Goal: Information Seeking & Learning: Learn about a topic

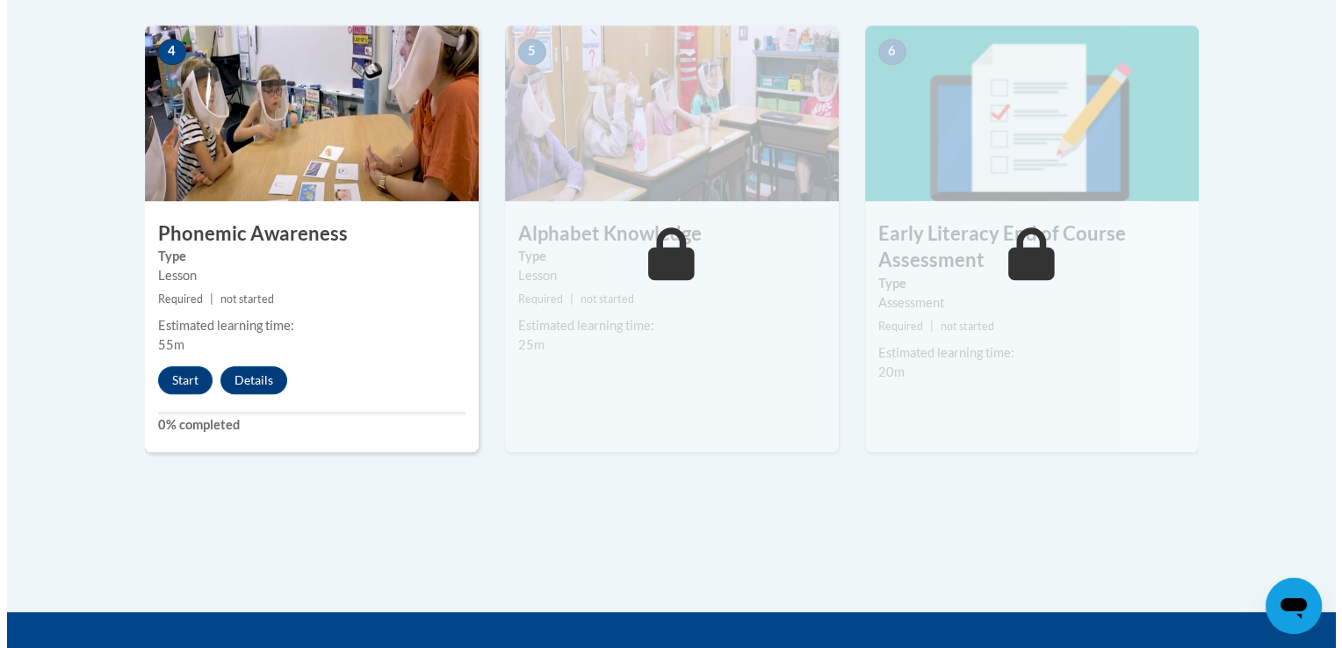
scroll to position [1054, 0]
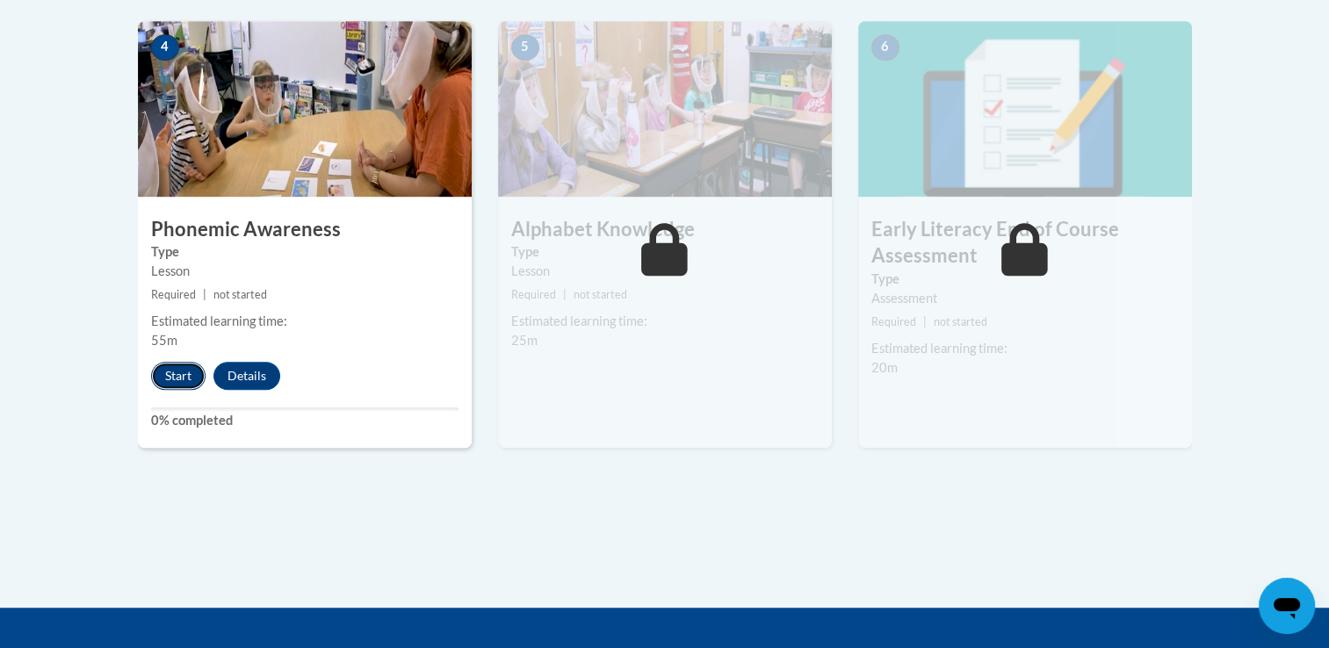
click at [169, 370] on button "Start" at bounding box center [178, 376] width 54 height 28
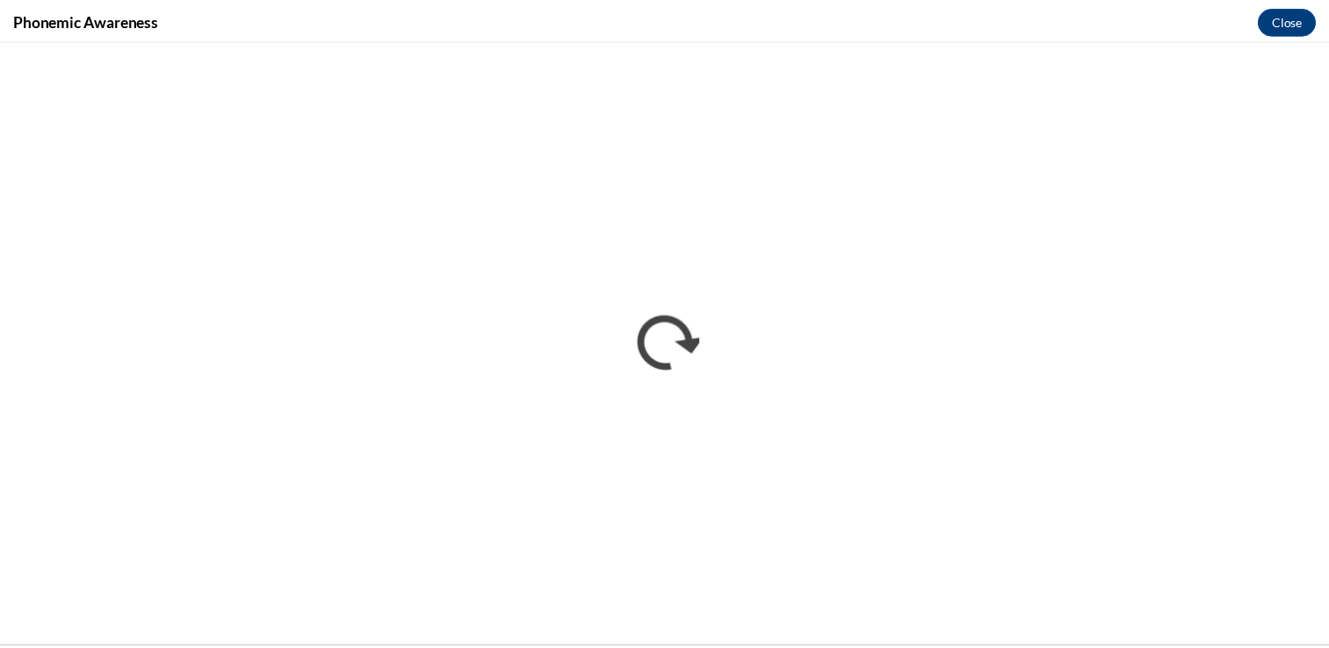
scroll to position [0, 0]
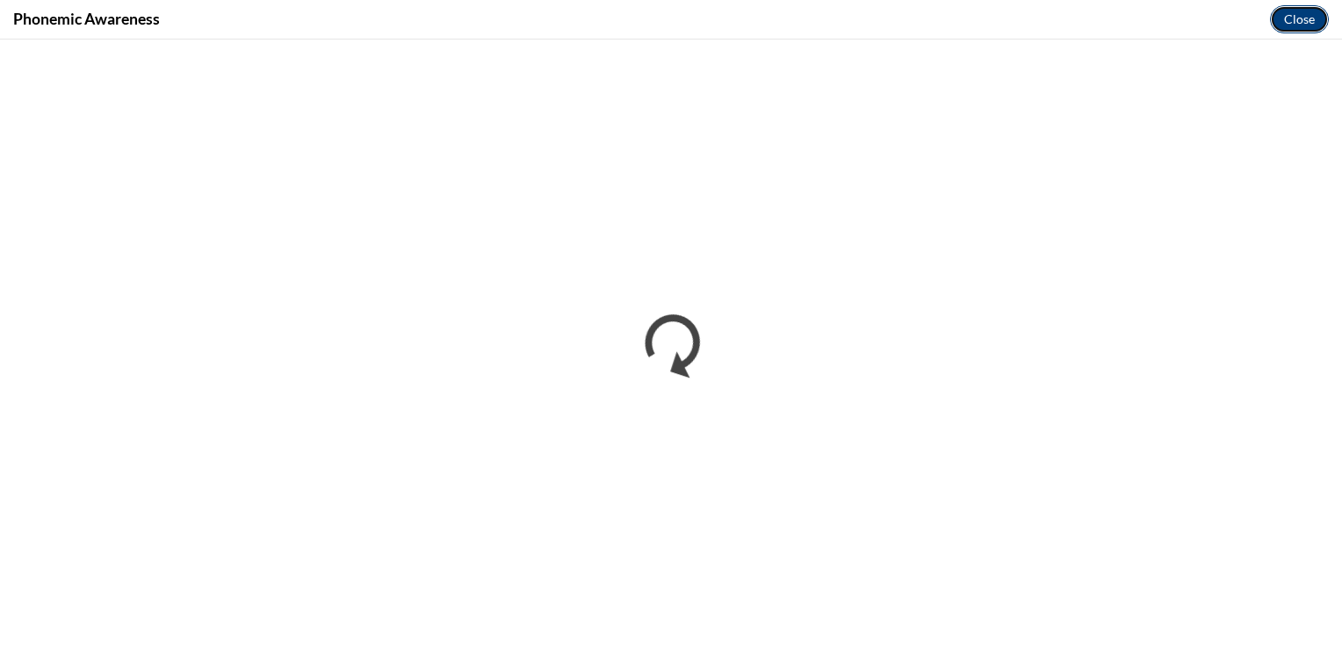
click at [1290, 22] on button "Close" at bounding box center [1299, 19] width 59 height 28
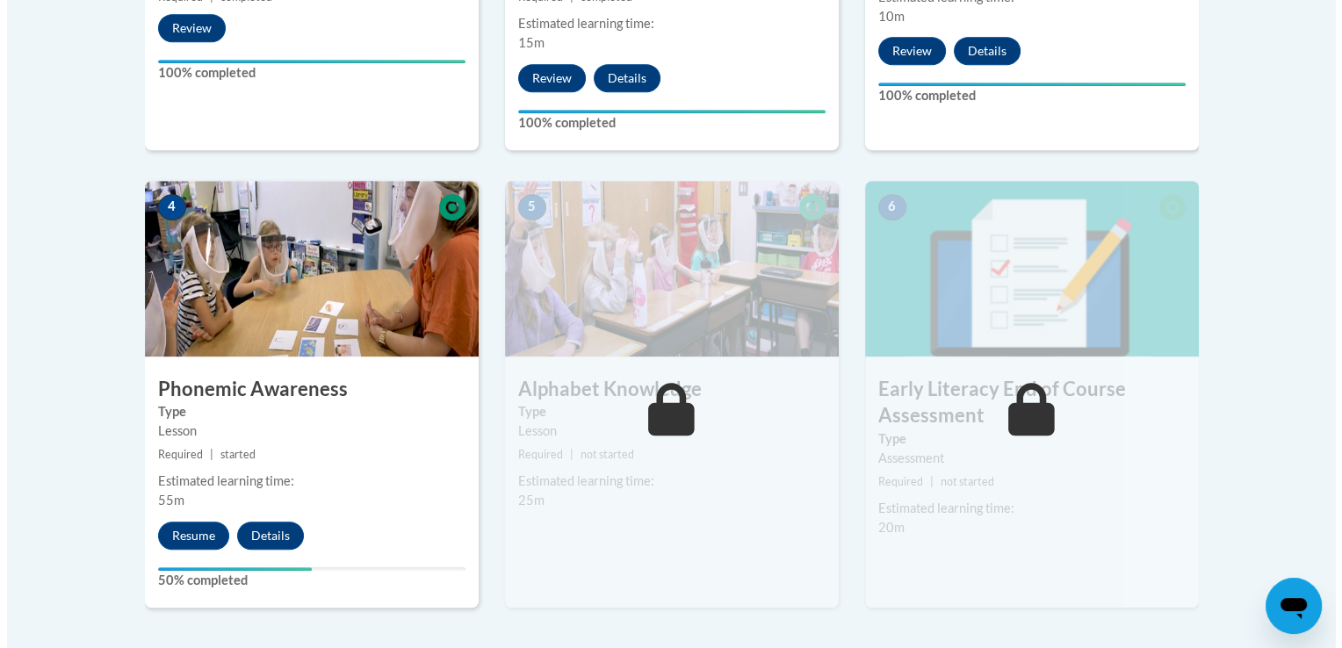
scroll to position [878, 0]
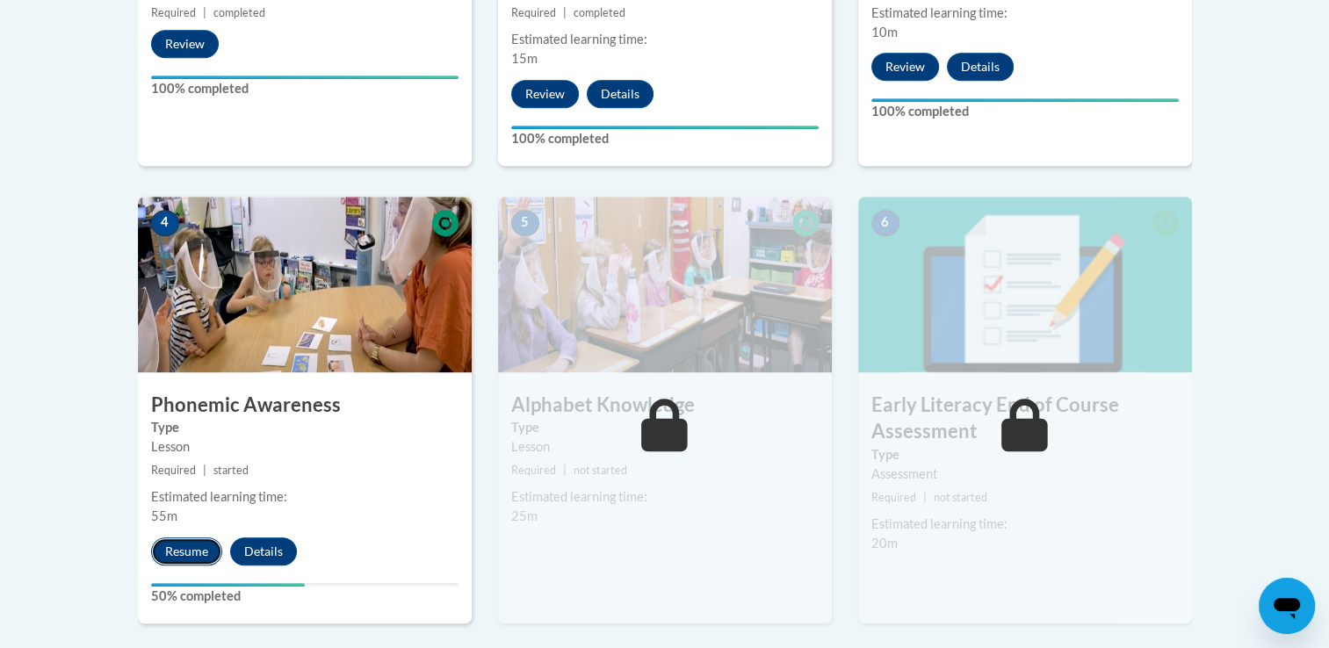
click at [183, 556] on button "Resume" at bounding box center [186, 552] width 71 height 28
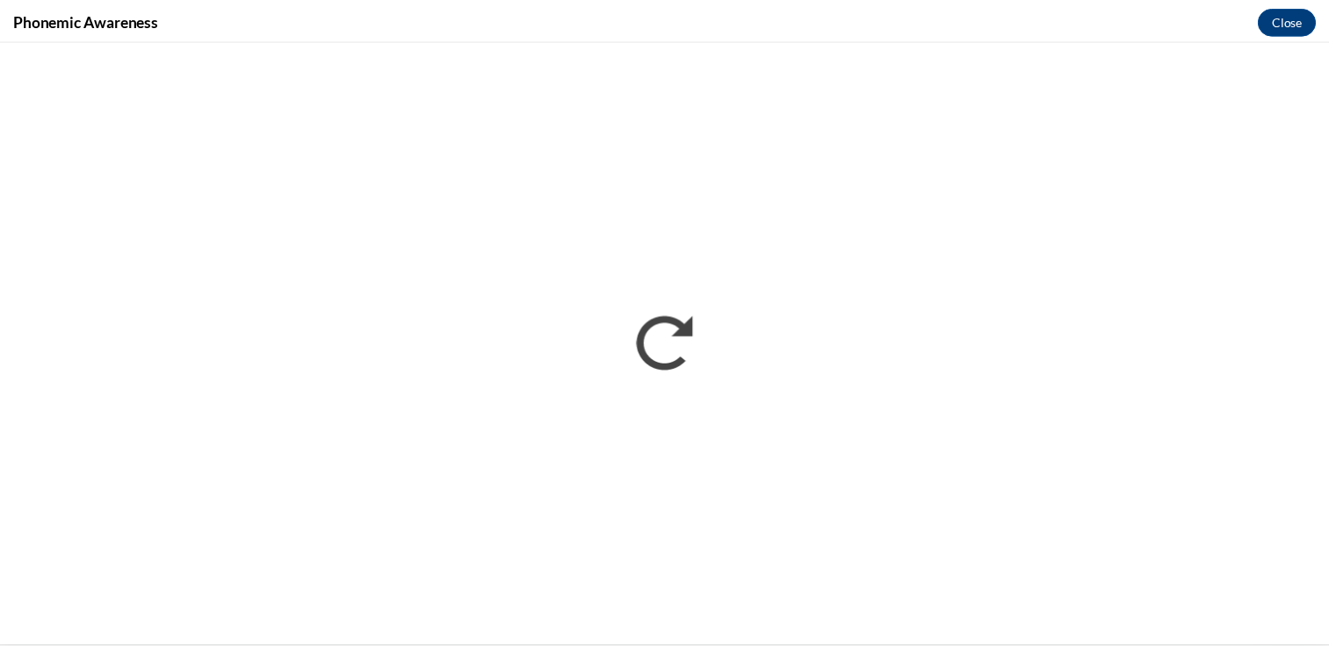
scroll to position [0, 0]
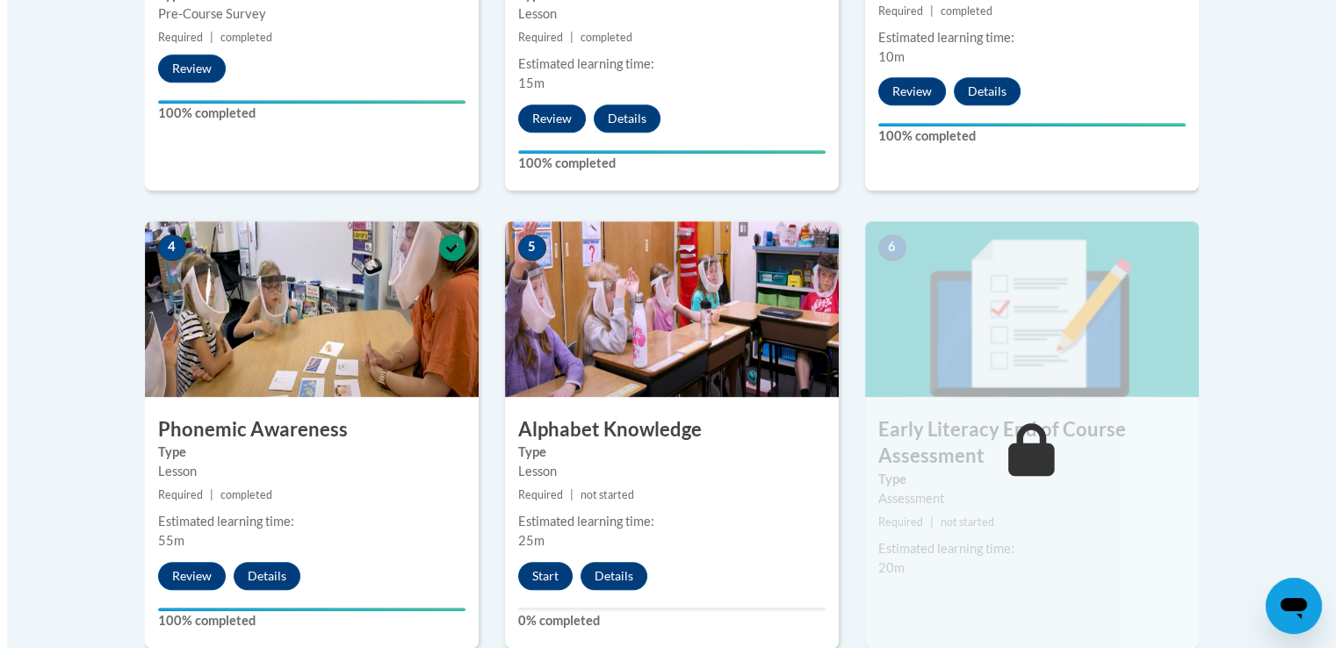
scroll to position [878, 0]
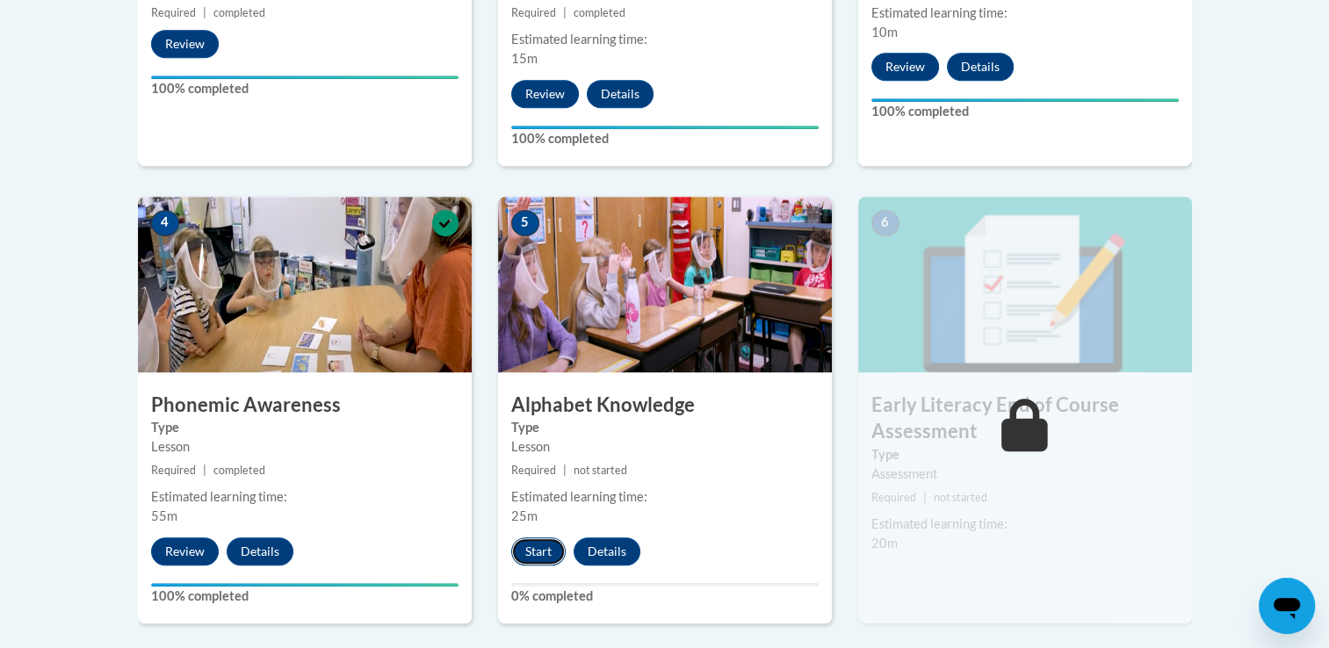
click at [531, 553] on button "Start" at bounding box center [538, 552] width 54 height 28
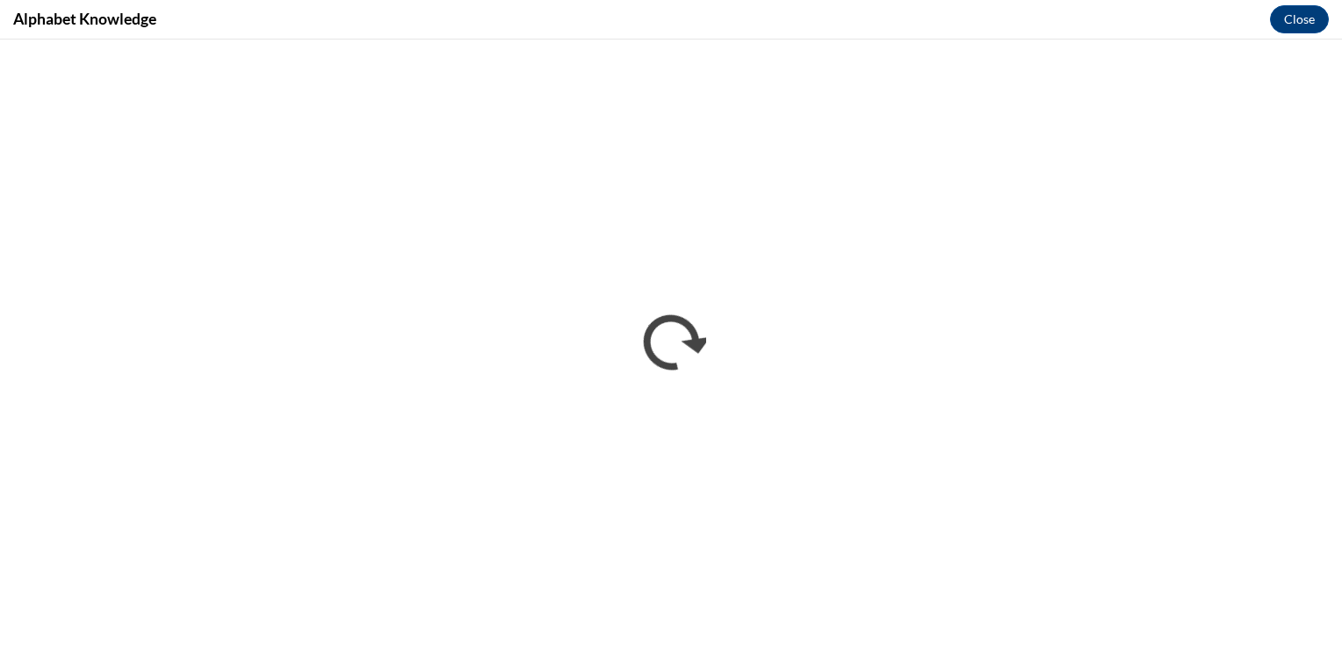
scroll to position [0, 0]
